Goal: Task Accomplishment & Management: Complete application form

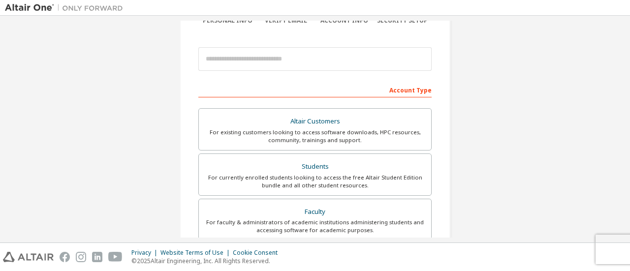
scroll to position [67, 0]
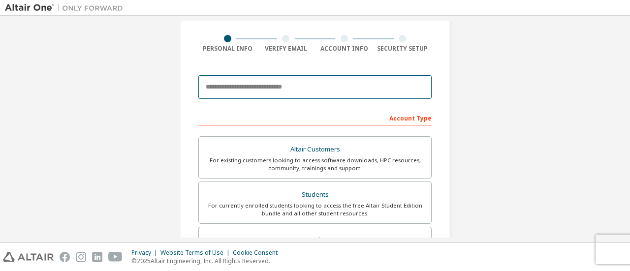
click at [366, 87] on input "email" at bounding box center [314, 87] width 233 height 24
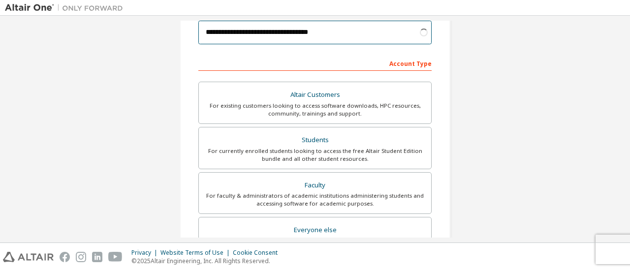
scroll to position [123, 0]
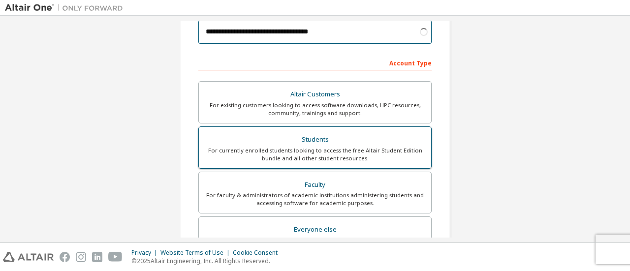
type input "**********"
click at [337, 147] on div "For currently enrolled students looking to access the free Altair Student Editi…" at bounding box center [315, 155] width 221 height 16
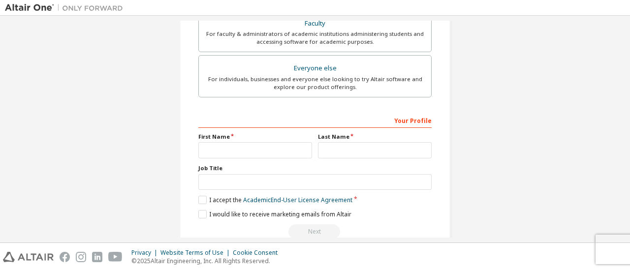
scroll to position [286, 0]
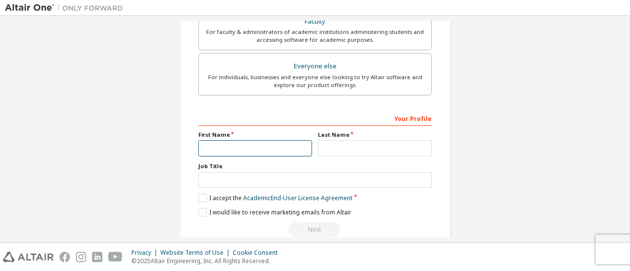
click at [276, 148] on input "text" at bounding box center [255, 148] width 114 height 16
type input "**********"
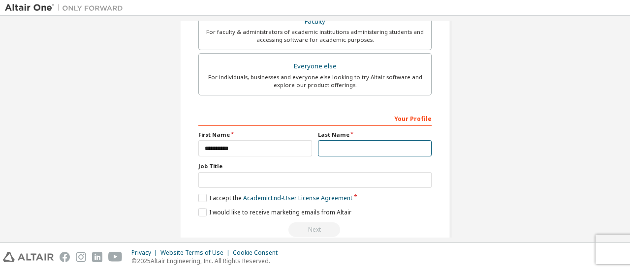
click at [337, 143] on input "text" at bounding box center [375, 148] width 114 height 16
type input "*"
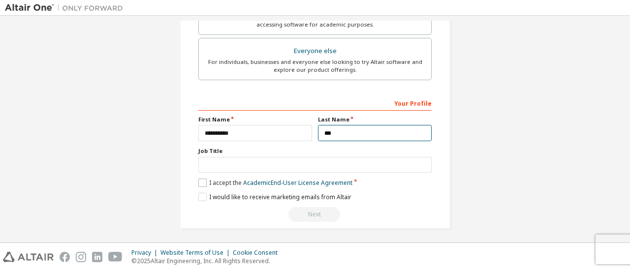
type input "*"
click at [200, 181] on label "I accept the Academic End-User License Agreement" at bounding box center [275, 183] width 154 height 8
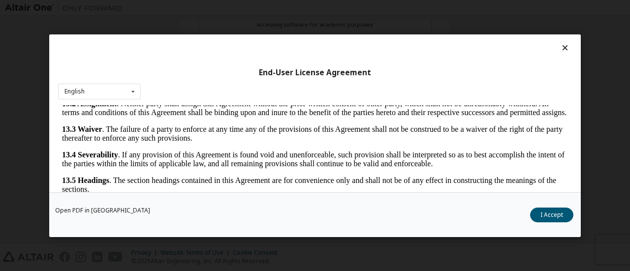
scroll to position [46, 0]
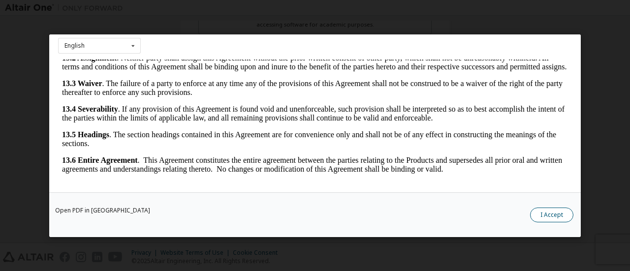
click at [546, 217] on button "I Accept" at bounding box center [551, 214] width 43 height 15
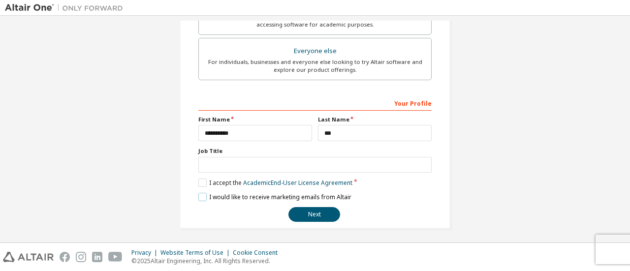
click at [199, 194] on label "I would like to receive marketing emails from Altair" at bounding box center [274, 197] width 153 height 8
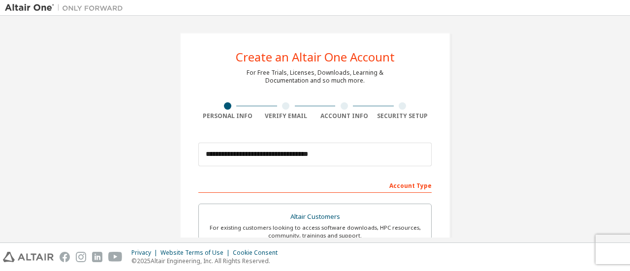
scroll to position [301, 0]
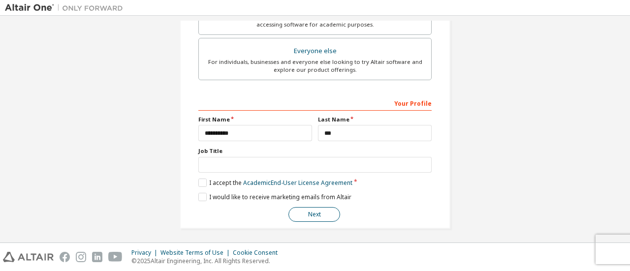
click at [306, 211] on button "Next" at bounding box center [315, 214] width 52 height 15
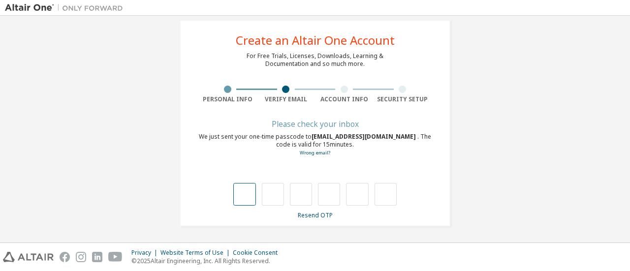
type input "*"
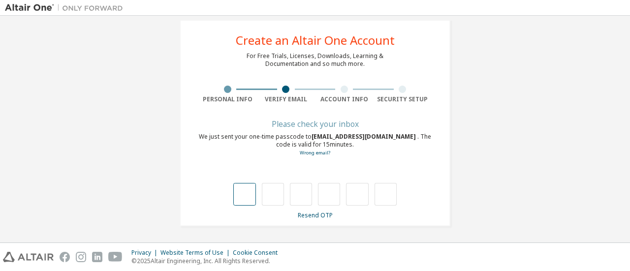
type input "*"
